Goal: Find specific page/section: Find specific page/section

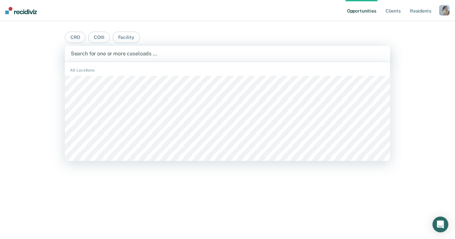
click at [260, 58] on div "Search for one or more caseloads …" at bounding box center [228, 54] width 326 height 16
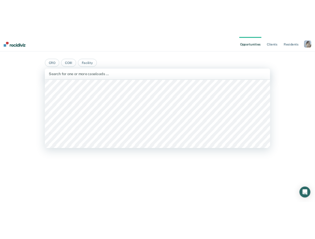
scroll to position [250, 0]
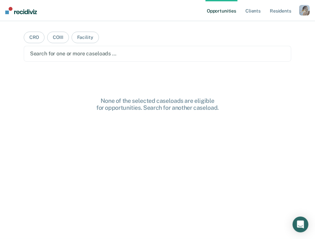
click at [73, 60] on div "Search for one or more caseloads …" at bounding box center [157, 54] width 267 height 16
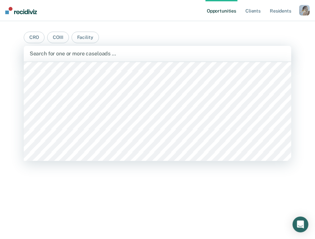
scroll to position [335, 0]
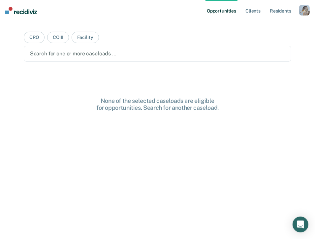
click at [80, 58] on div "Search for one or more caseloads …" at bounding box center [157, 54] width 267 height 16
click at [240, 57] on div at bounding box center [157, 54] width 255 height 8
